Goal: Task Accomplishment & Management: Use online tool/utility

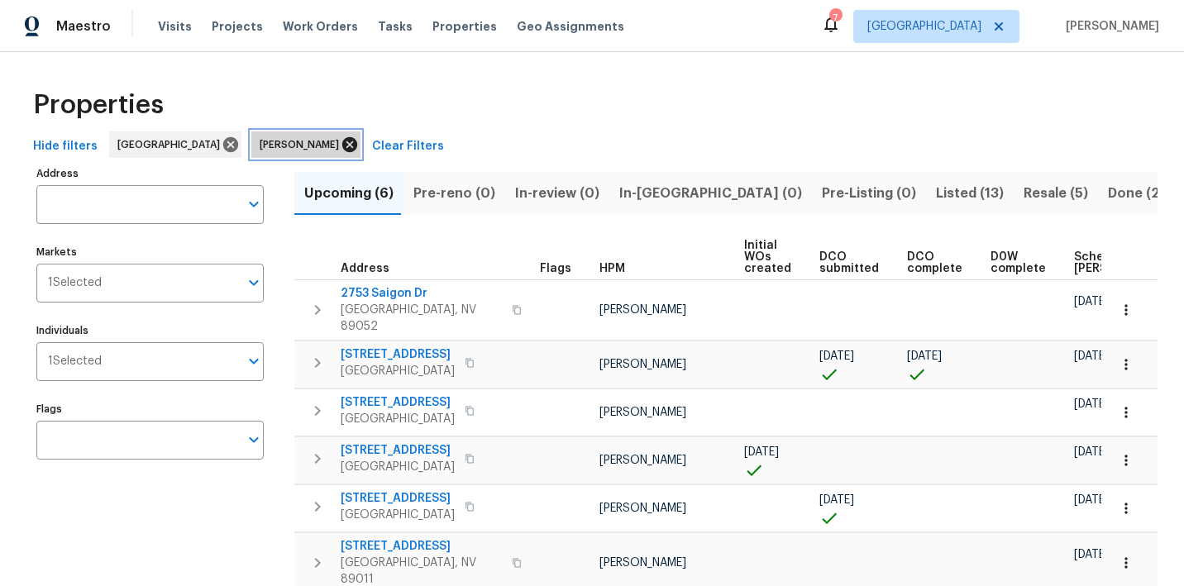
click at [342, 145] on icon at bounding box center [349, 144] width 15 height 15
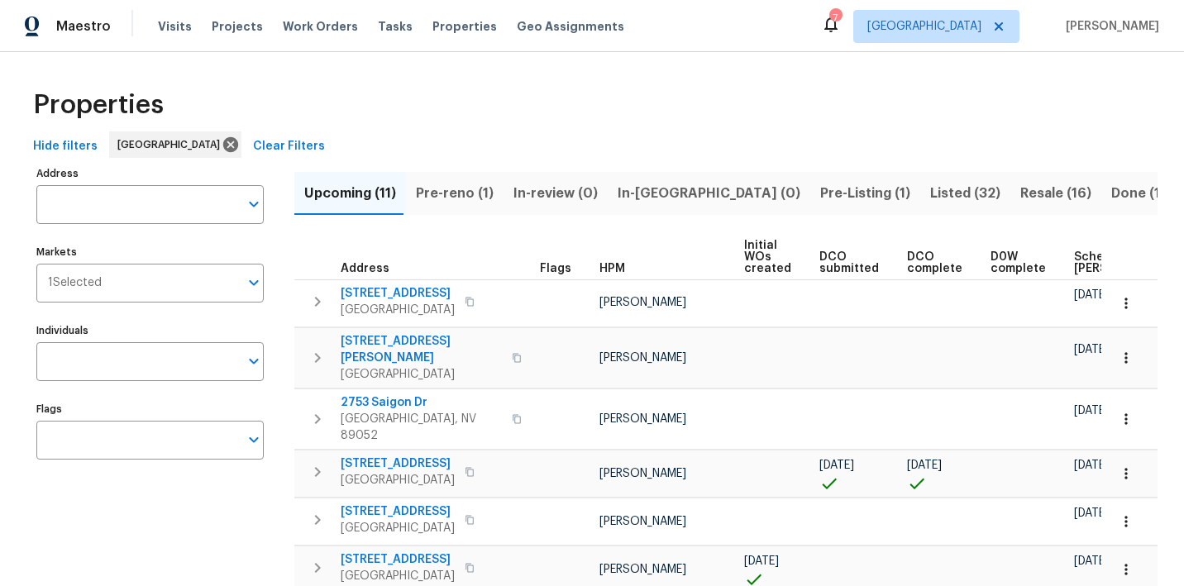
click at [931, 186] on span "Listed (32)" at bounding box center [966, 193] width 70 height 23
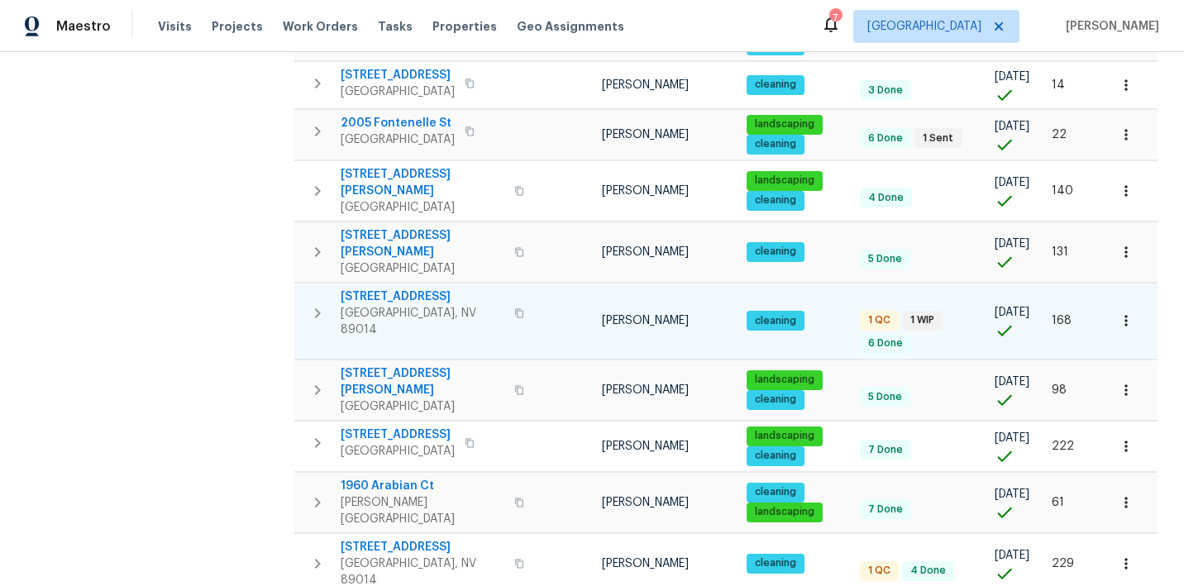
scroll to position [449, 0]
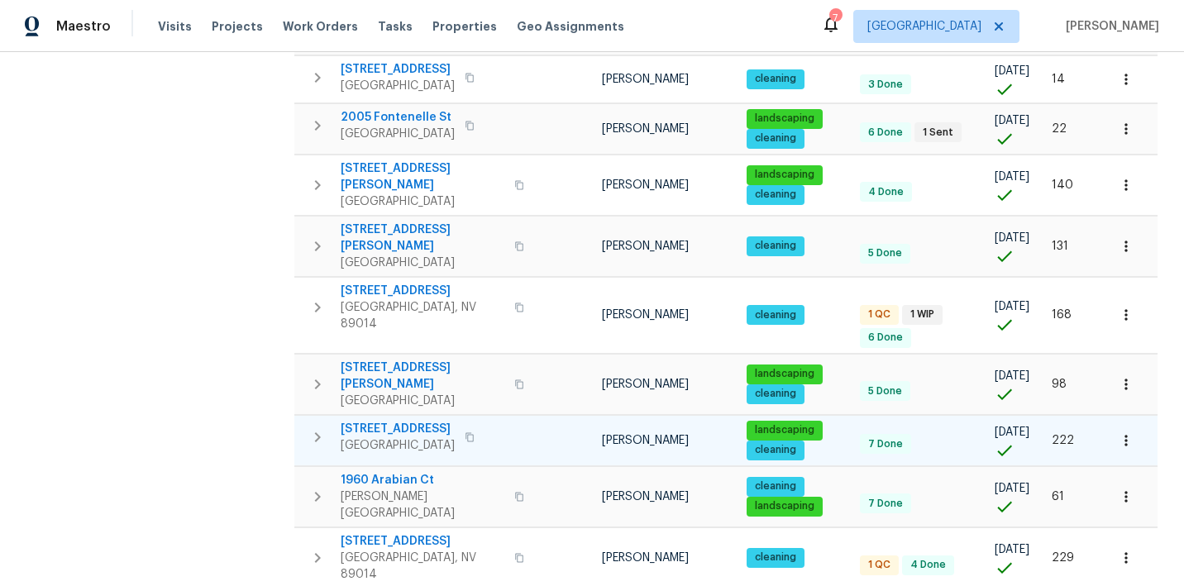
click at [472, 433] on icon "button" at bounding box center [470, 438] width 10 height 10
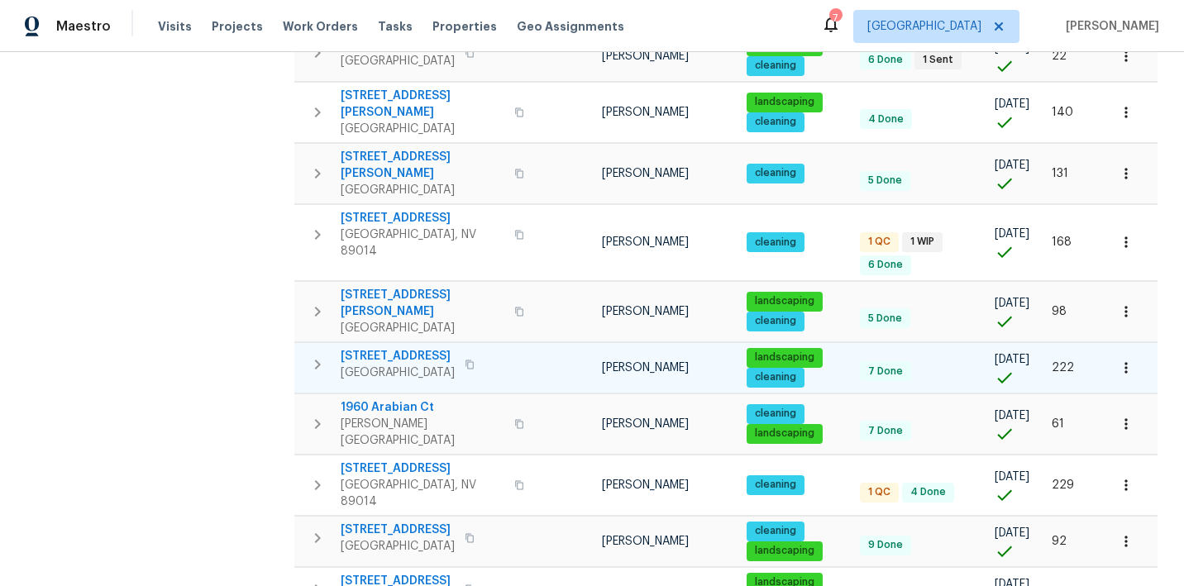
scroll to position [525, 0]
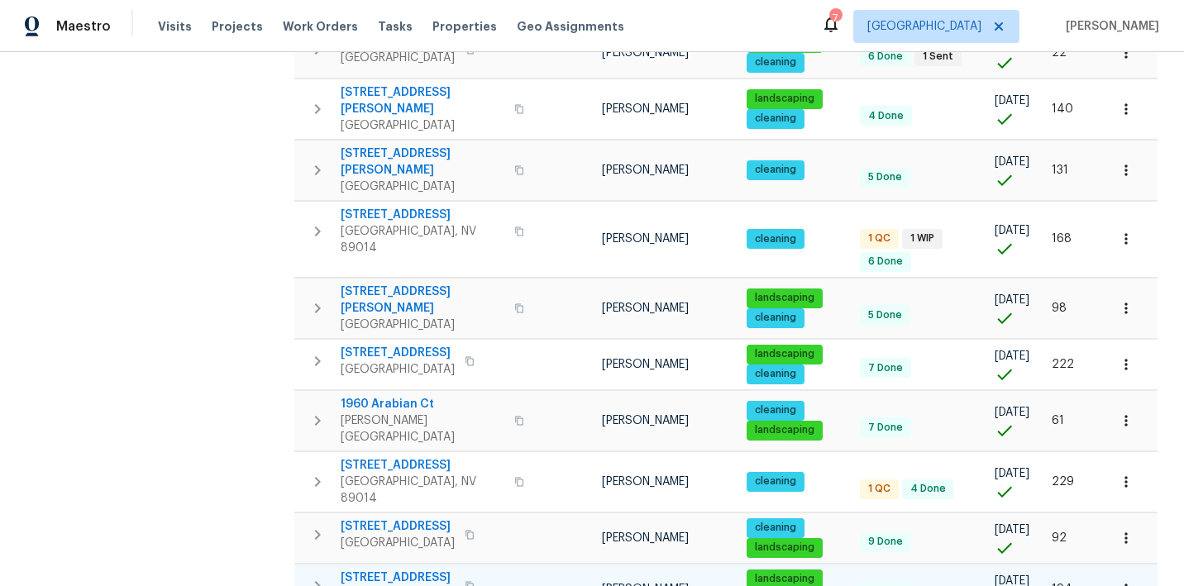
click at [475, 581] on icon "button" at bounding box center [470, 586] width 10 height 10
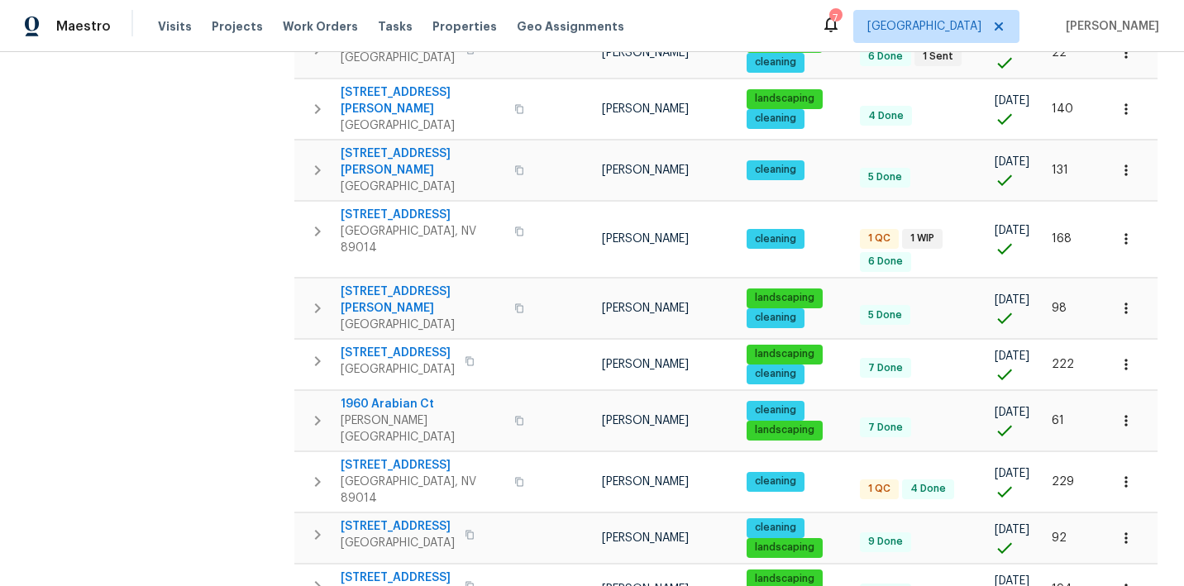
click at [124, 456] on div "Address Address Markets 1 Selected Markets Individuals Individuals Flags Flags" at bounding box center [160, 419] width 248 height 1565
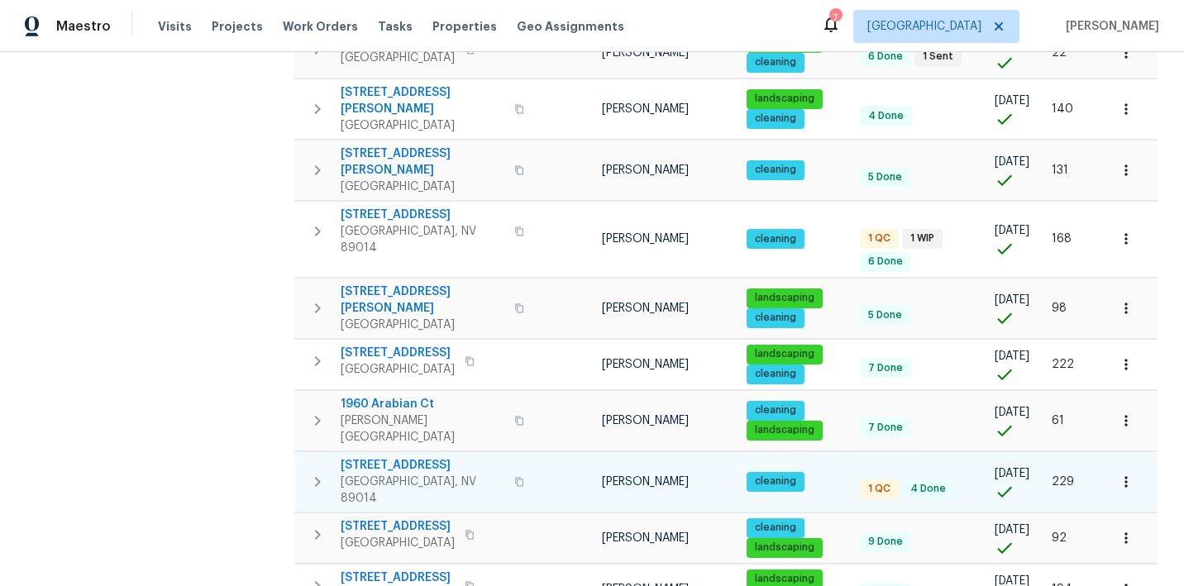
click at [386, 457] on span "2386 Pickwick Dr" at bounding box center [423, 465] width 164 height 17
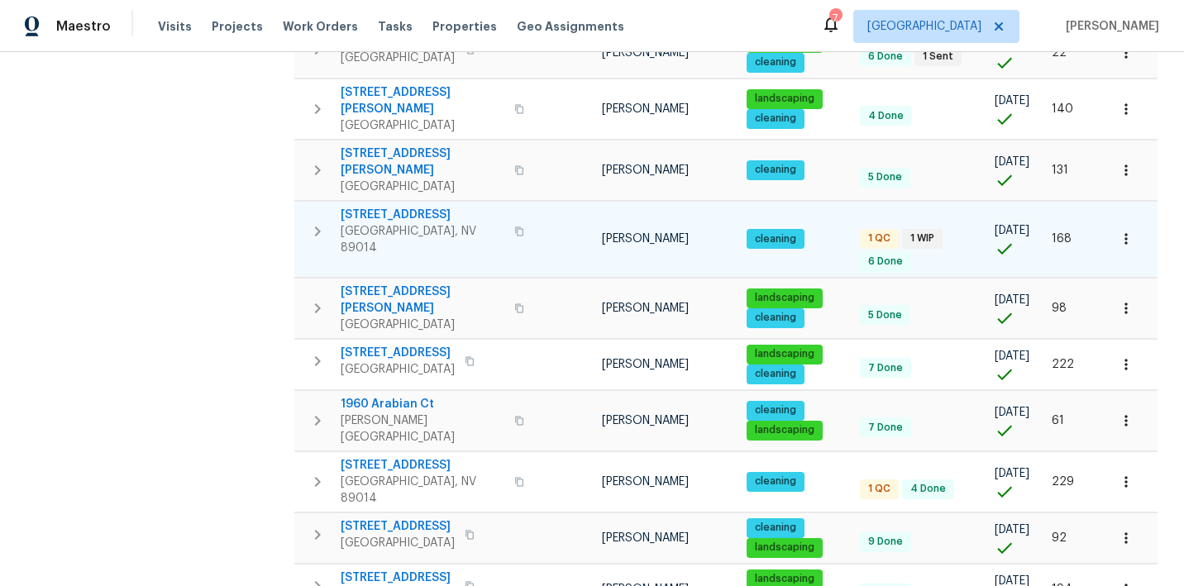
click at [423, 207] on span "[STREET_ADDRESS]" at bounding box center [423, 215] width 164 height 17
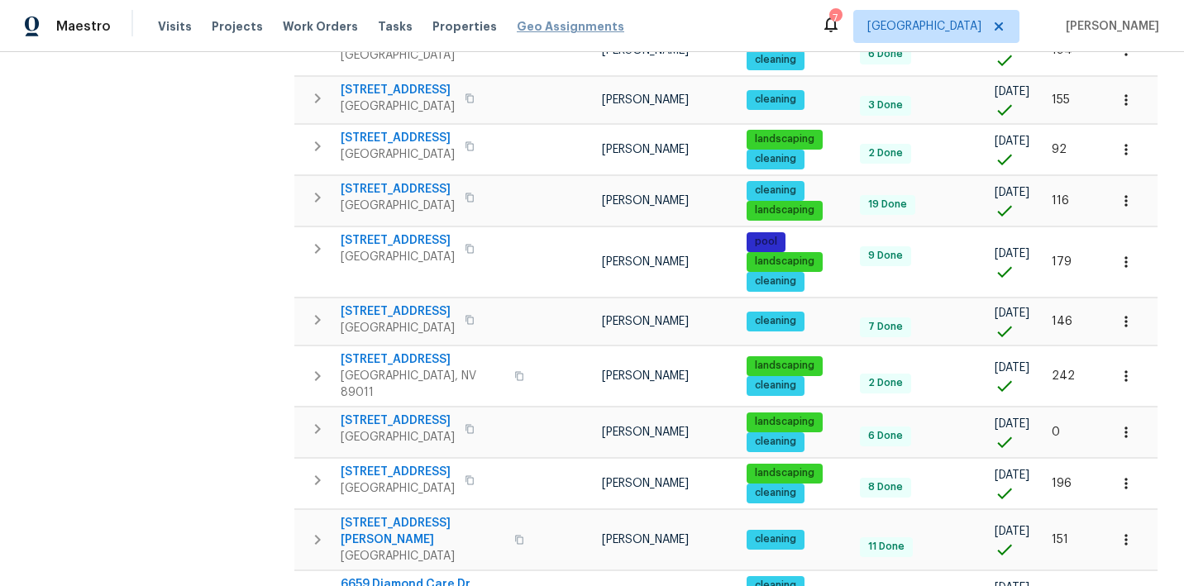
scroll to position [0, 0]
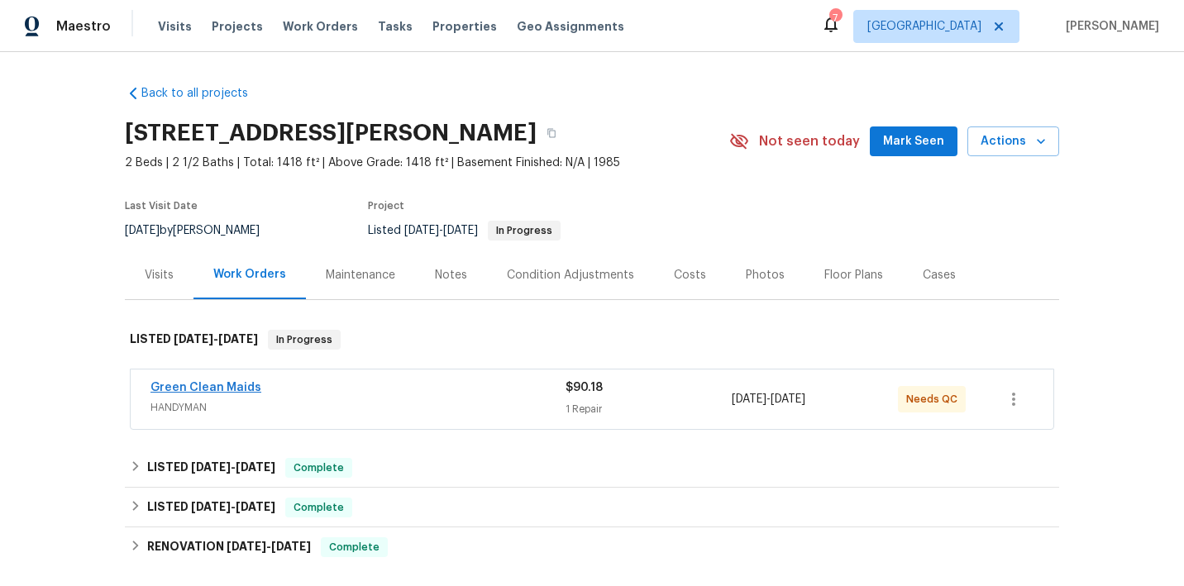
click at [236, 382] on link "Green Clean Maids" at bounding box center [206, 388] width 111 height 12
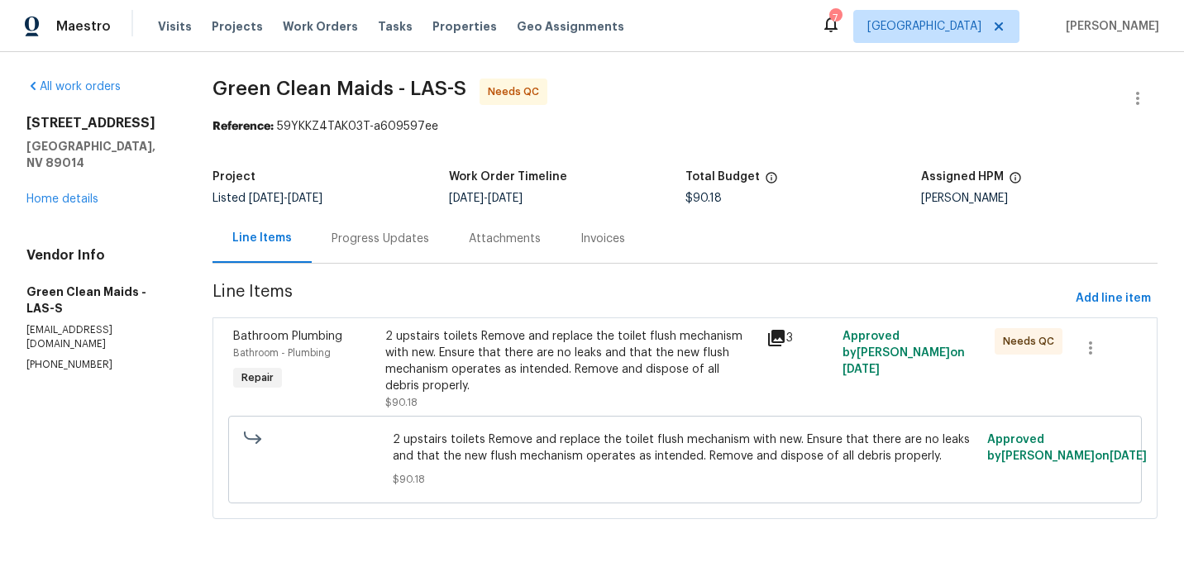
click at [524, 356] on div "2 upstairs toilets Remove and replace the toilet flush mechanism with new. Ensu…" at bounding box center [570, 361] width 371 height 66
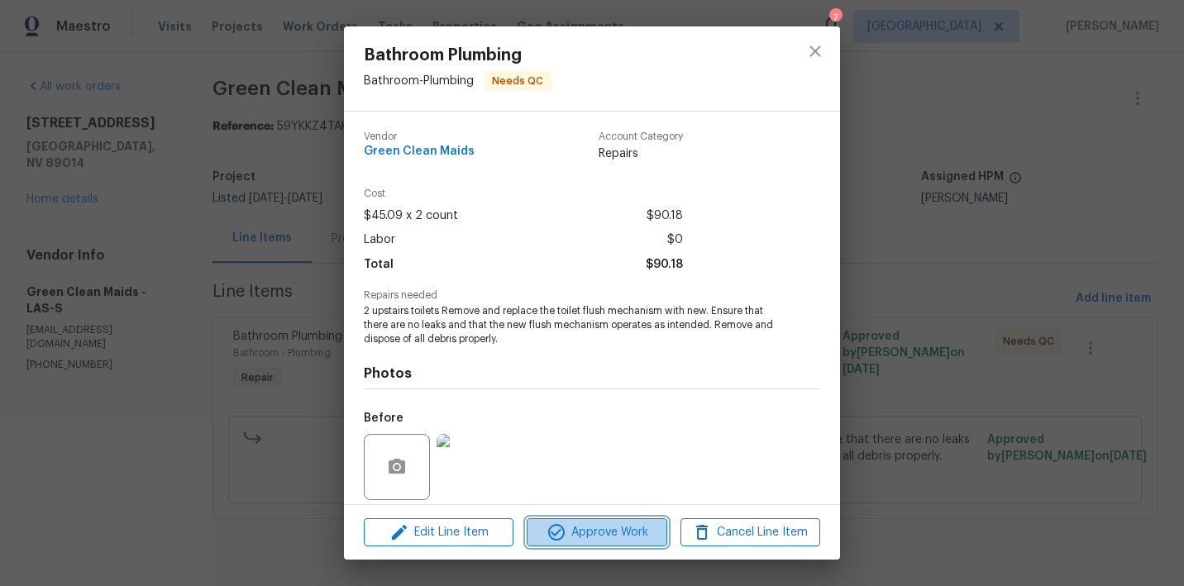
click at [607, 539] on span "Approve Work" at bounding box center [597, 533] width 130 height 21
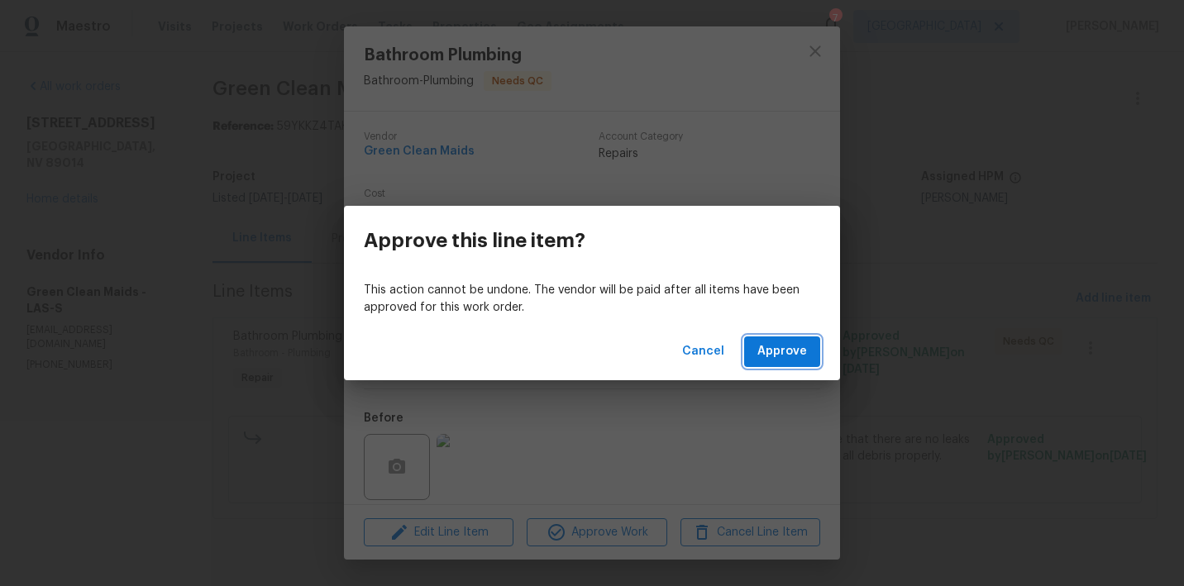
click at [769, 356] on span "Approve" at bounding box center [783, 352] width 50 height 21
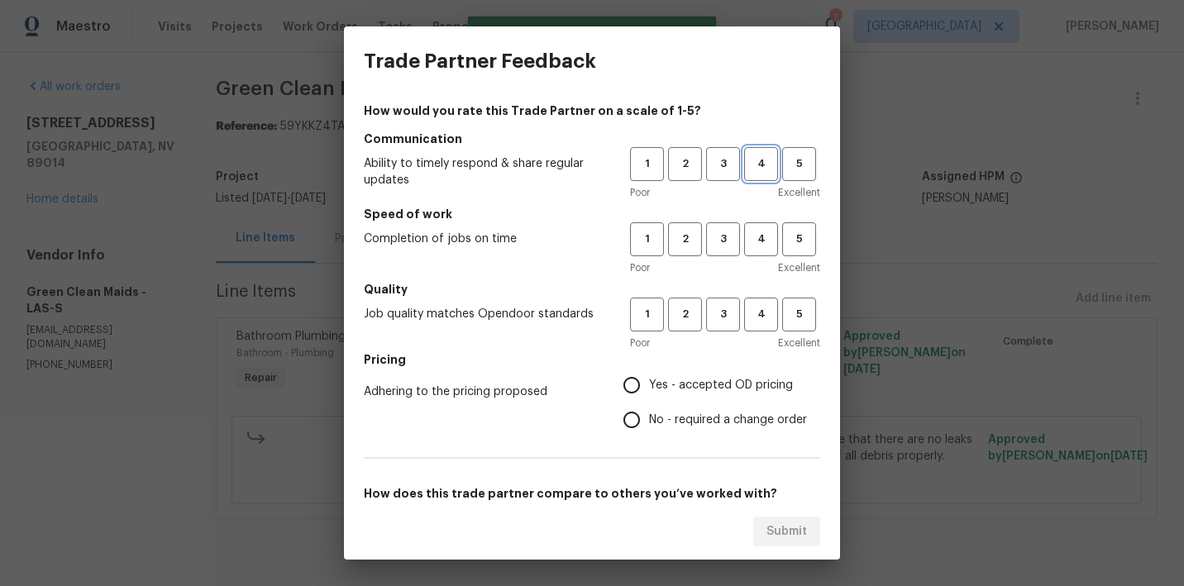
click at [759, 156] on span "4" at bounding box center [761, 164] width 31 height 19
click at [764, 235] on span "4" at bounding box center [761, 239] width 31 height 19
click at [763, 314] on span "4" at bounding box center [761, 314] width 31 height 19
click at [640, 381] on input "Yes - accepted OD pricing" at bounding box center [632, 385] width 35 height 35
radio input "true"
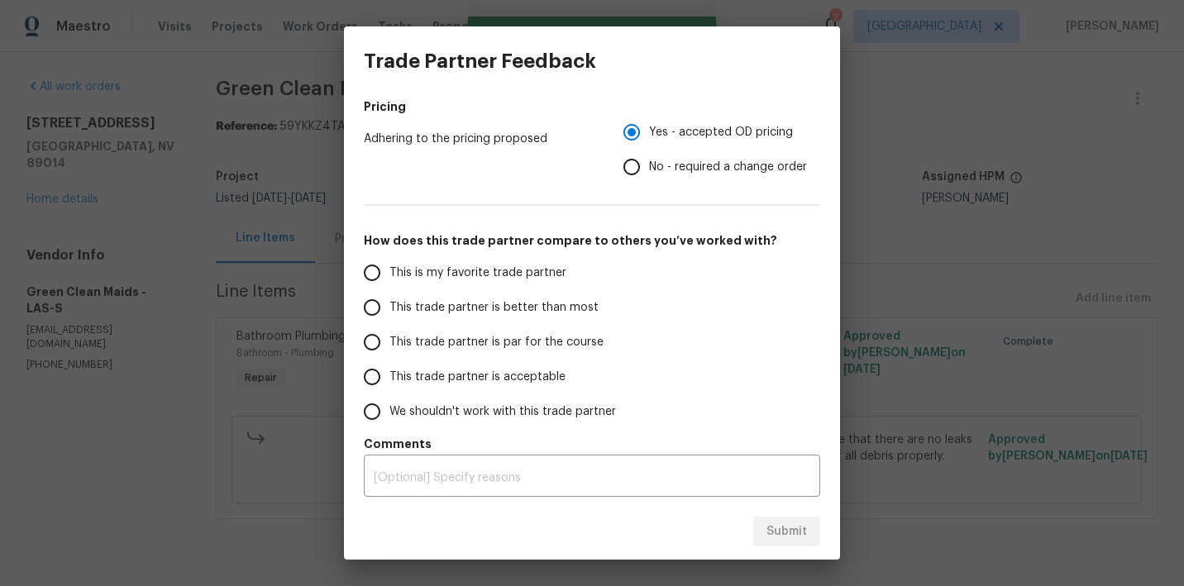
scroll to position [253, 0]
click at [433, 304] on span "This trade partner is better than most" at bounding box center [494, 307] width 209 height 17
click at [390, 304] on input "This trade partner is better than most" at bounding box center [372, 307] width 35 height 35
click at [804, 533] on span "Submit" at bounding box center [787, 532] width 41 height 21
radio input "true"
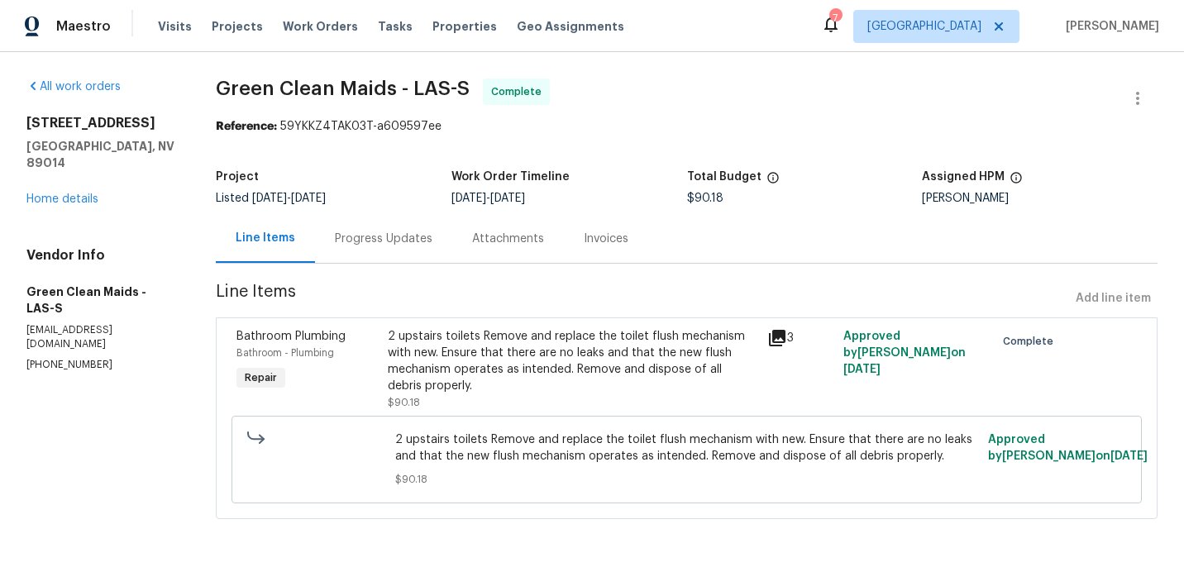
radio input "false"
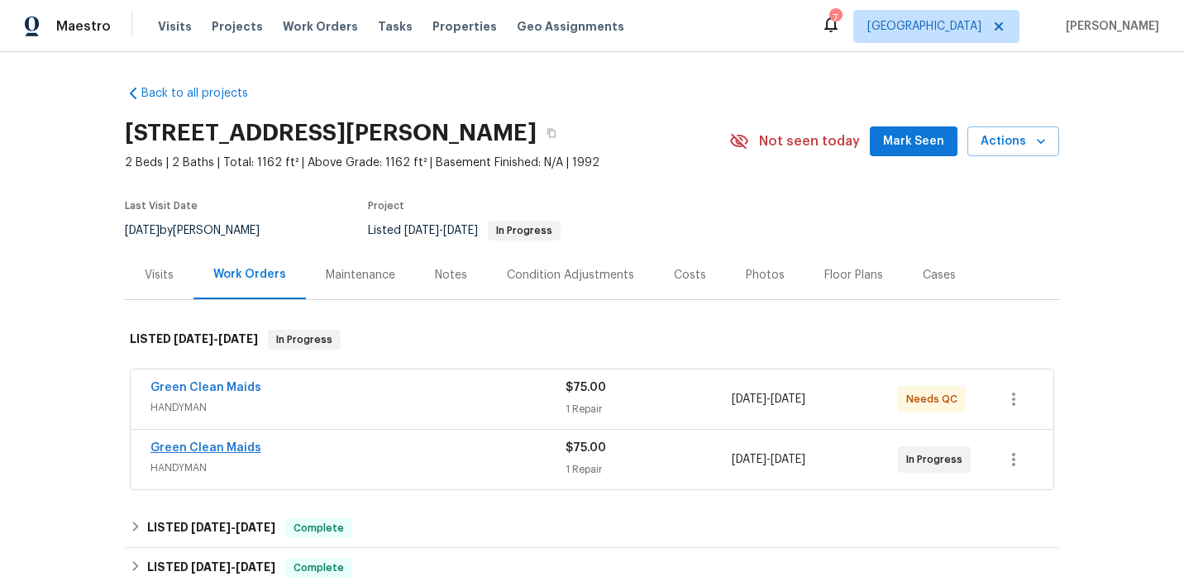
click at [215, 454] on link "Green Clean Maids" at bounding box center [206, 449] width 111 height 12
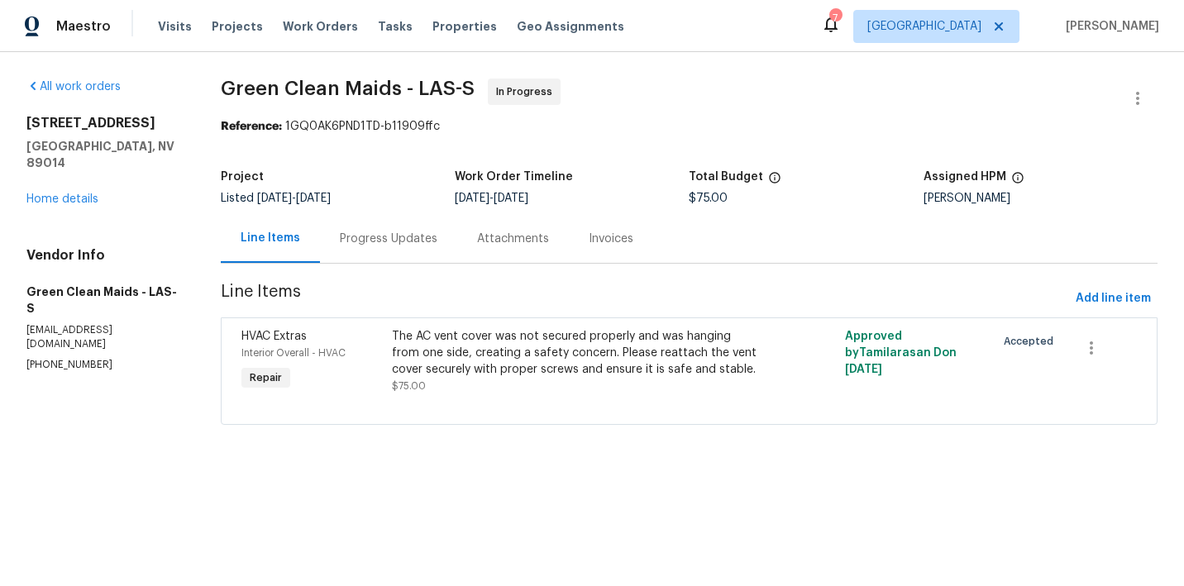
click at [471, 343] on div "The AC vent cover was not secured properly and was hanging from one side, creat…" at bounding box center [575, 353] width 367 height 50
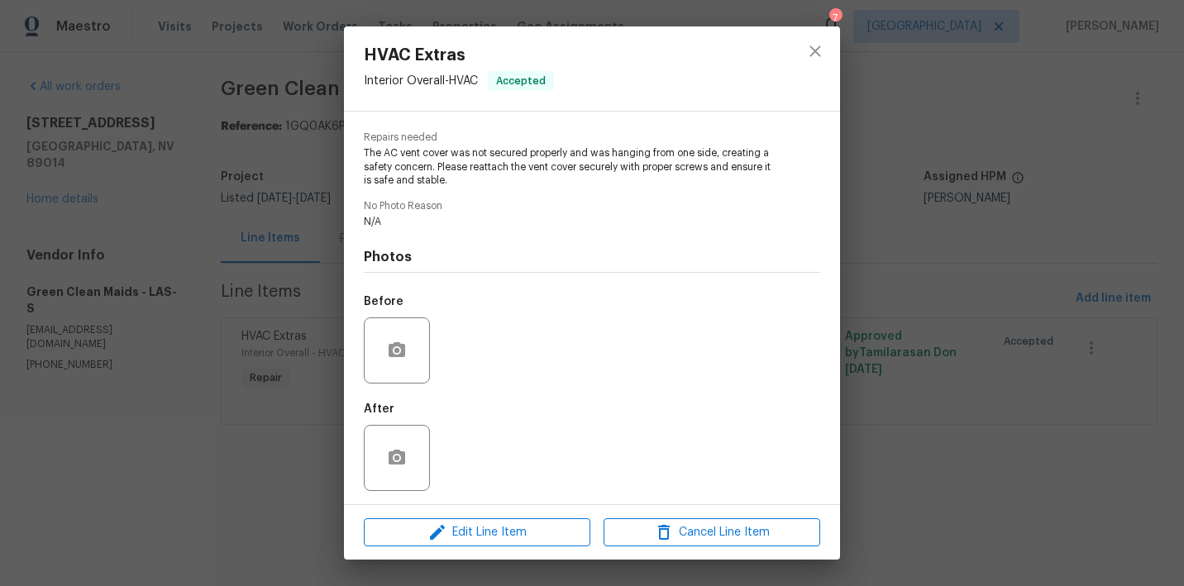
scroll to position [157, 0]
click at [818, 52] on icon "close" at bounding box center [816, 51] width 20 height 20
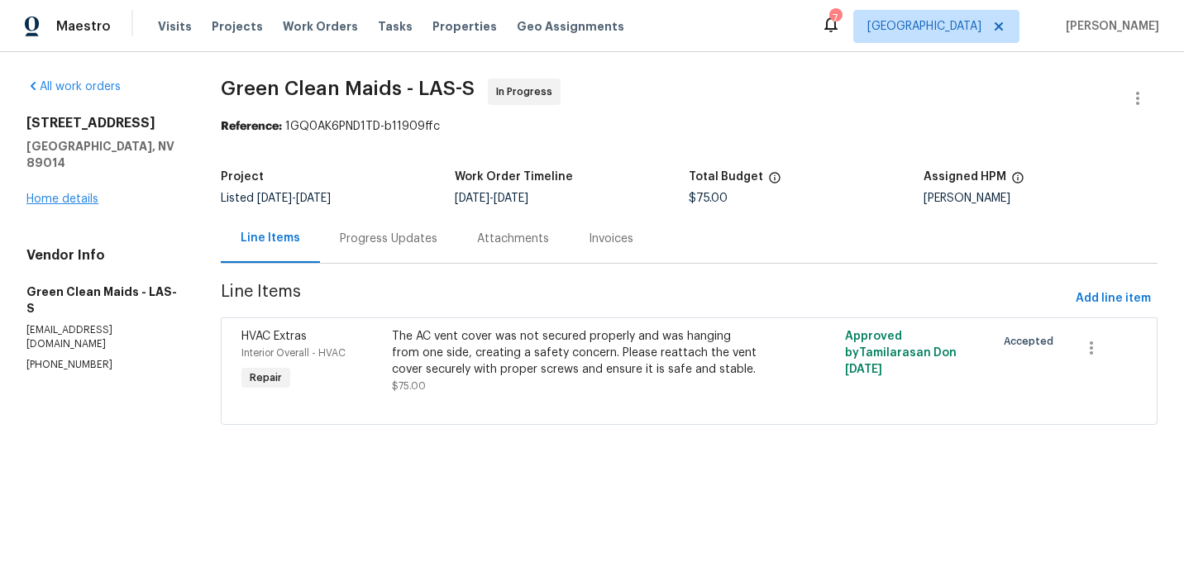
click at [72, 195] on link "Home details" at bounding box center [62, 200] width 72 height 12
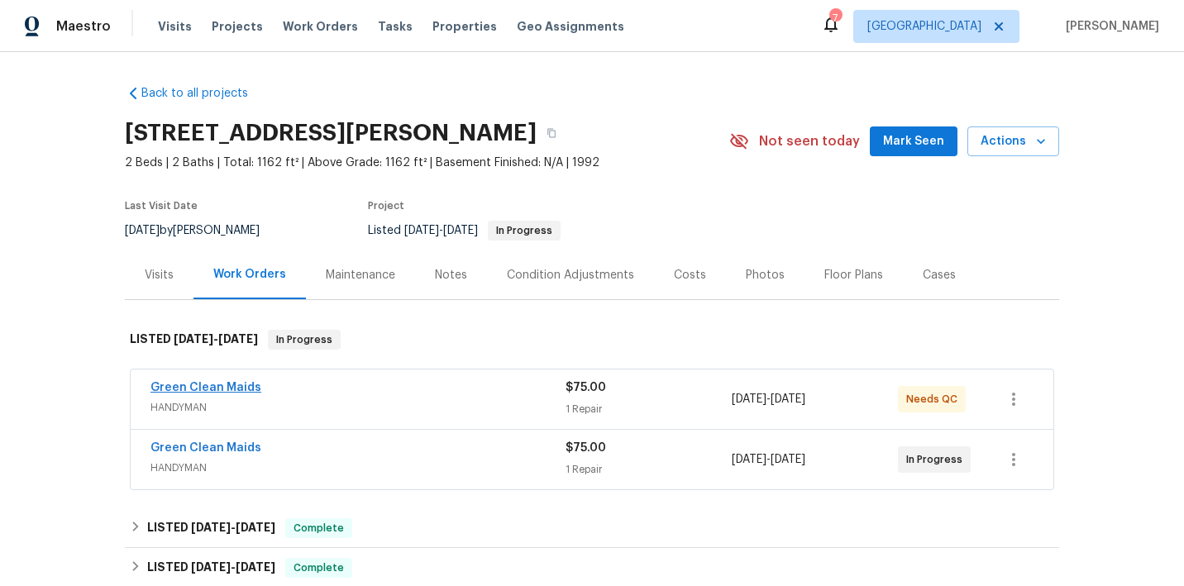
click at [183, 394] on link "Green Clean Maids" at bounding box center [206, 388] width 111 height 12
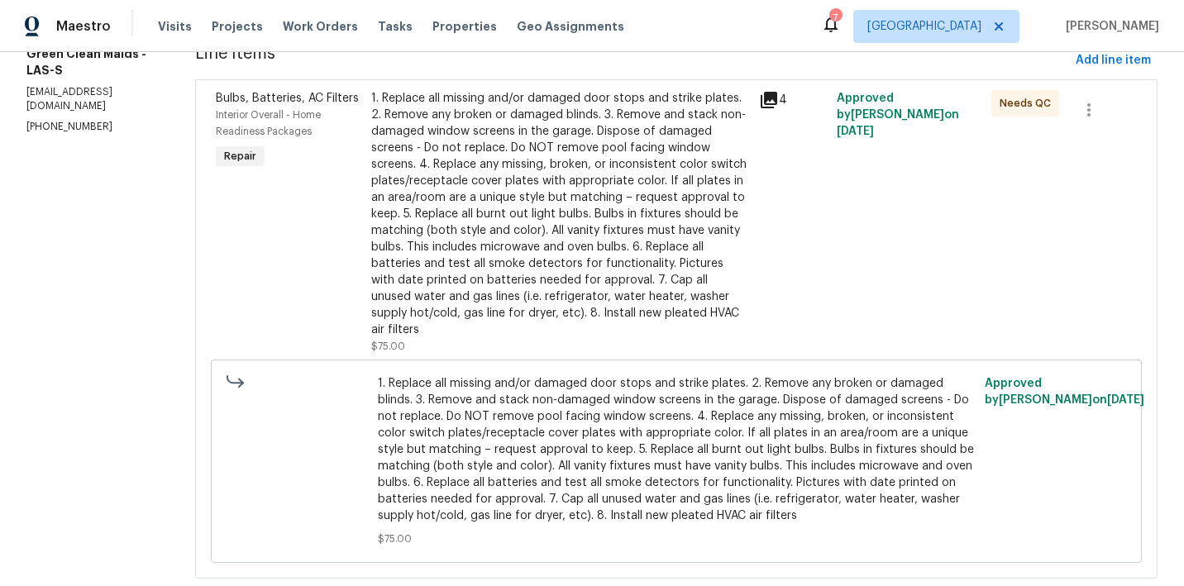
scroll to position [283, 0]
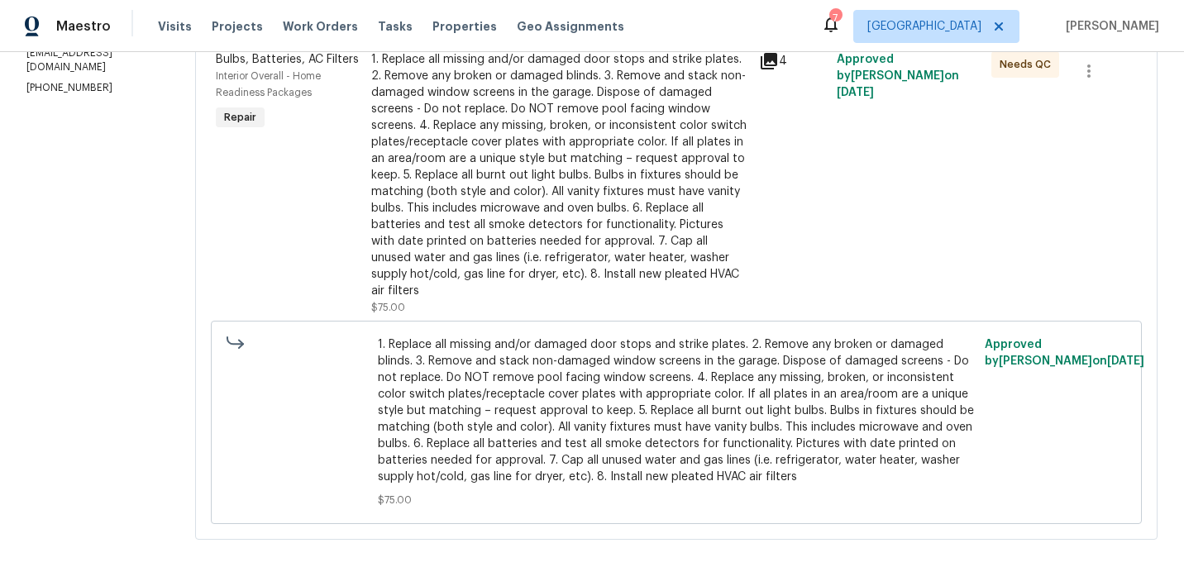
click at [553, 224] on div "1. Replace all missing and/or damaged door stops and strike plates. 2. Remove a…" at bounding box center [560, 175] width 378 height 248
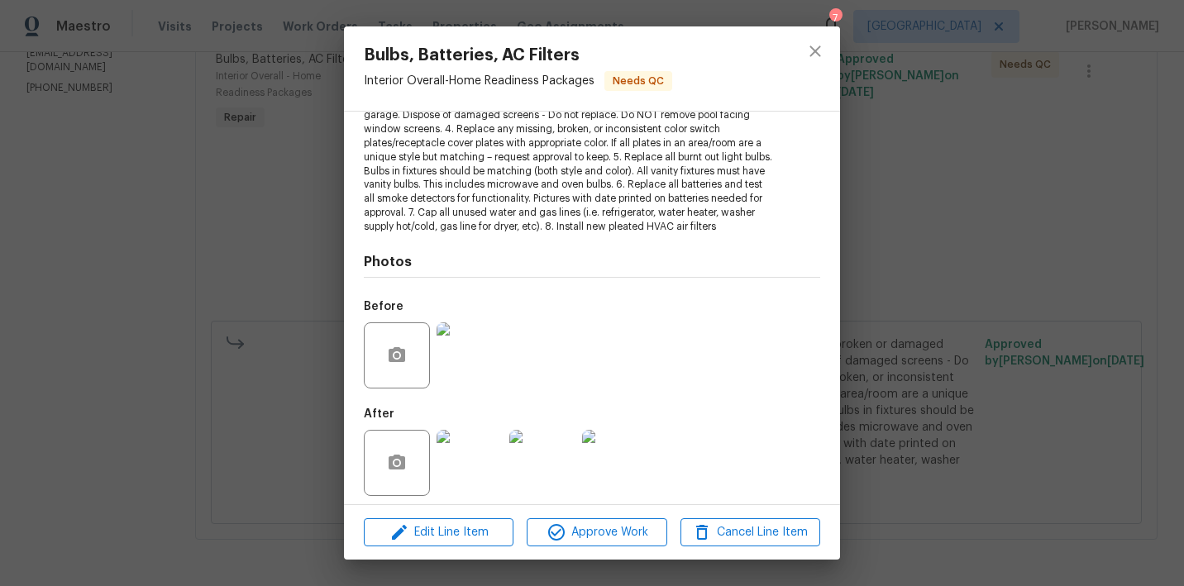
scroll to position [222, 0]
click at [567, 533] on span "Approve Work" at bounding box center [597, 533] width 130 height 21
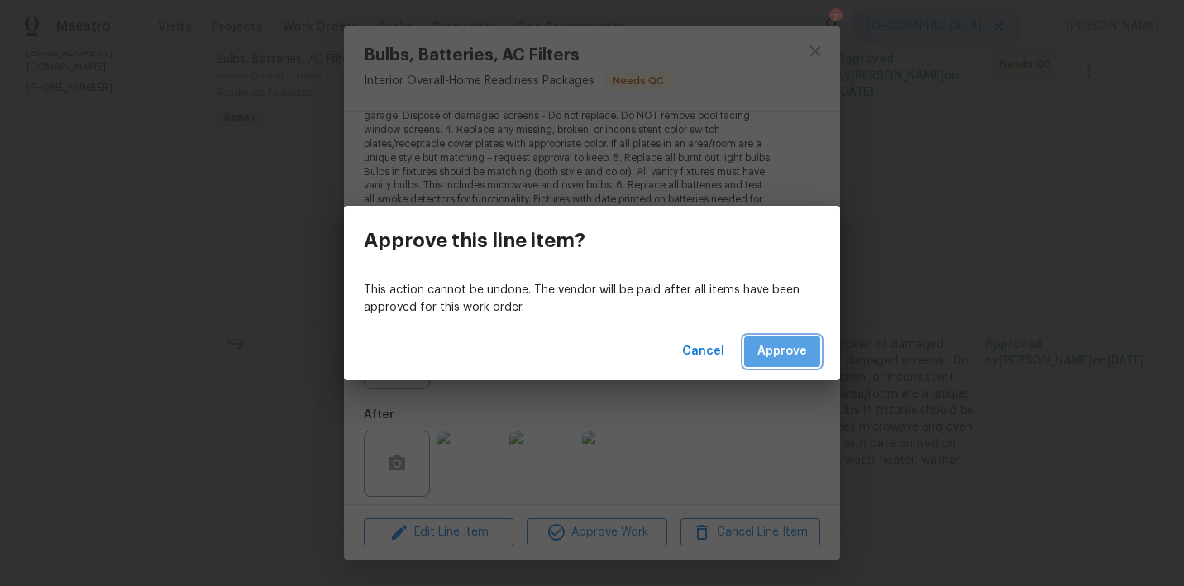
click at [769, 363] on button "Approve" at bounding box center [782, 352] width 76 height 31
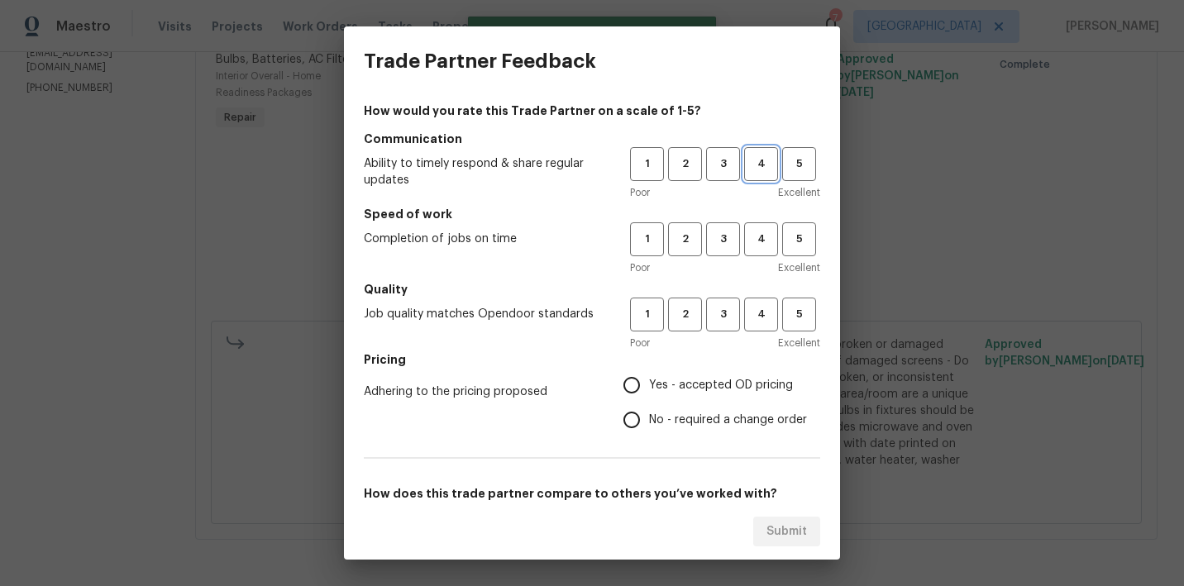
click at [757, 165] on span "4" at bounding box center [761, 164] width 31 height 19
click at [757, 231] on span "4" at bounding box center [761, 239] width 31 height 19
click at [758, 315] on span "4" at bounding box center [761, 314] width 31 height 19
click at [639, 382] on input "Yes - accepted OD pricing" at bounding box center [632, 385] width 35 height 35
radio input "true"
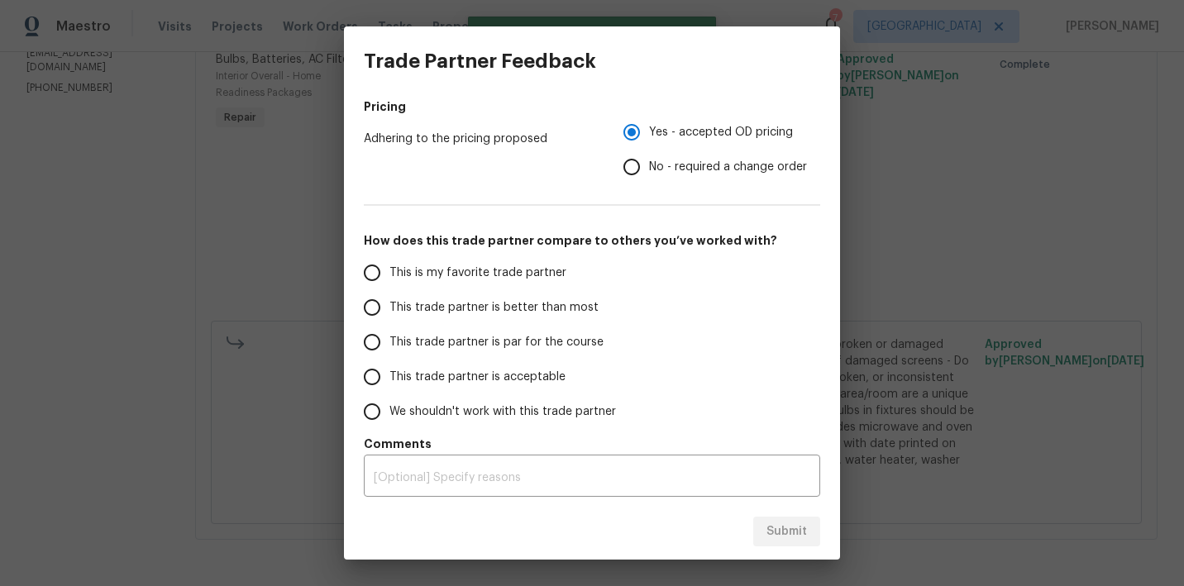
scroll to position [253, 0]
click at [476, 301] on span "This trade partner is better than most" at bounding box center [494, 307] width 209 height 17
click at [390, 301] on input "This trade partner is better than most" at bounding box center [372, 307] width 35 height 35
click at [783, 525] on span "Submit" at bounding box center [787, 532] width 41 height 21
radio input "true"
